Goal: Complete application form: Complete application form

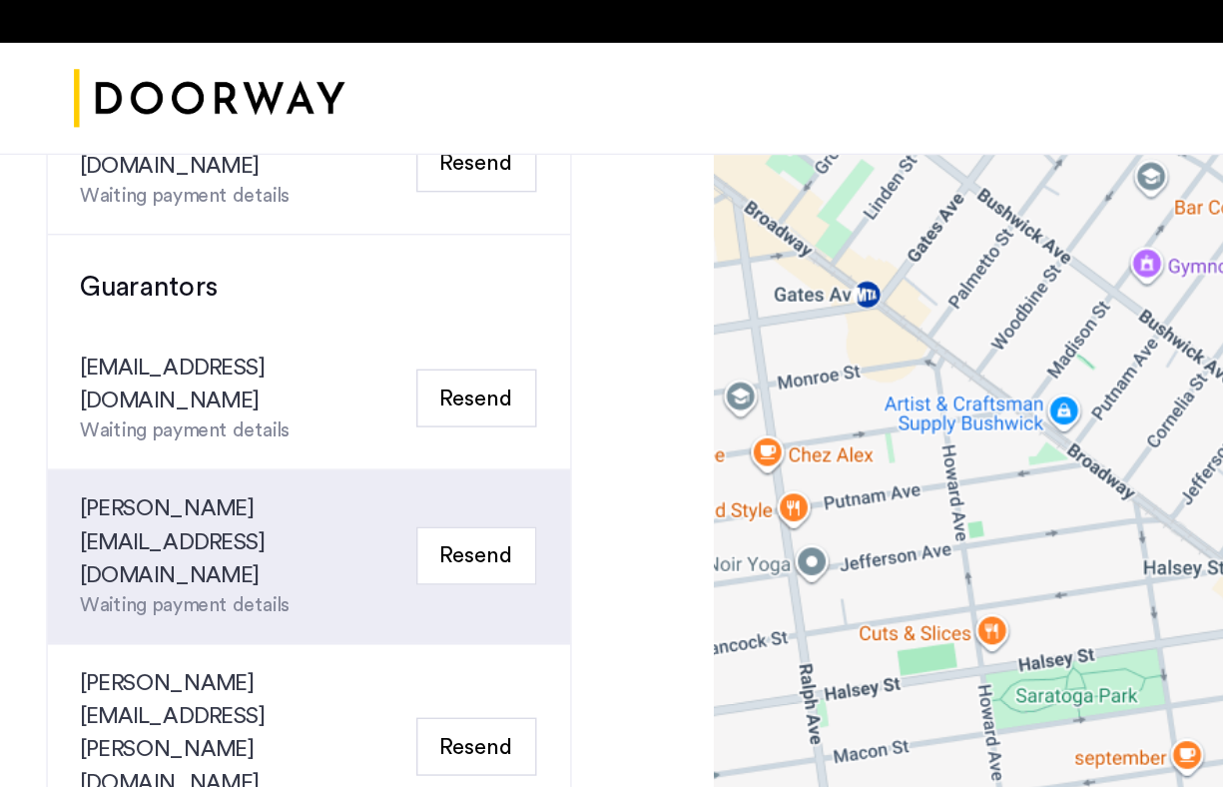
click at [355, 292] on button "Resend" at bounding box center [354, 313] width 87 height 42
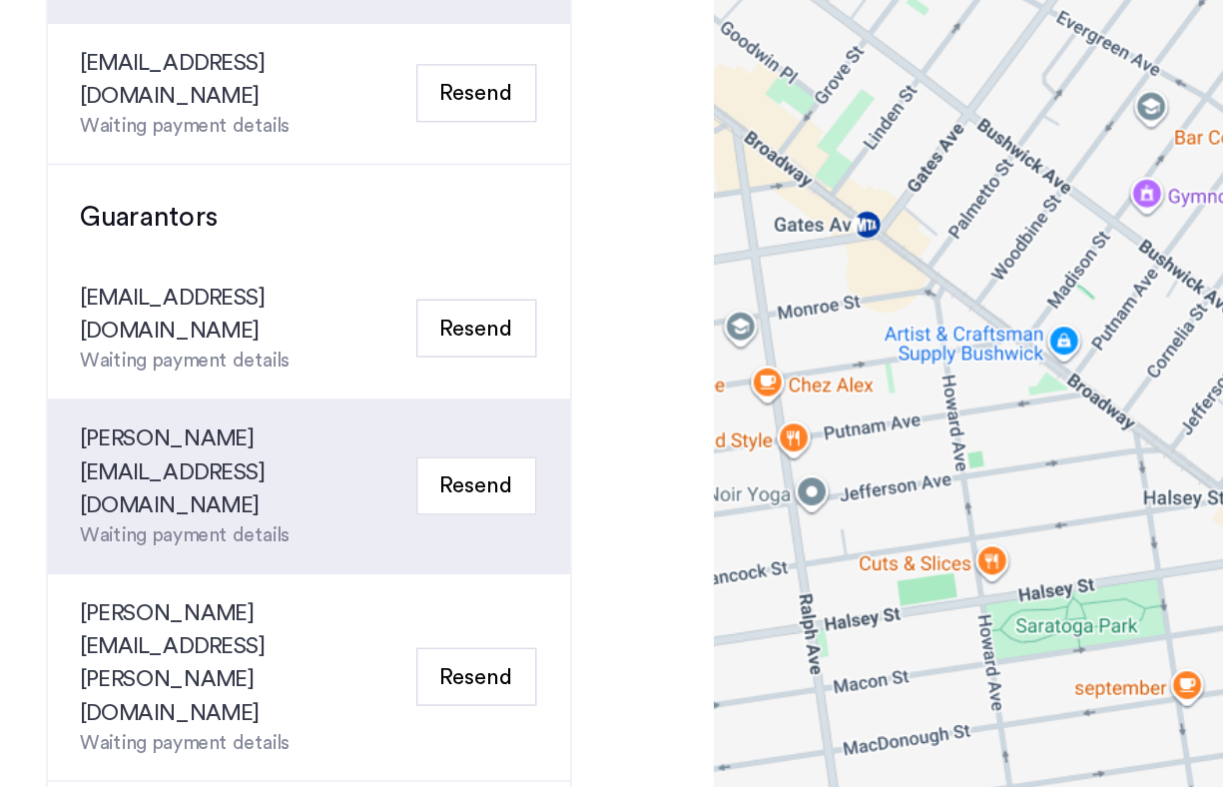
scroll to position [667, 0]
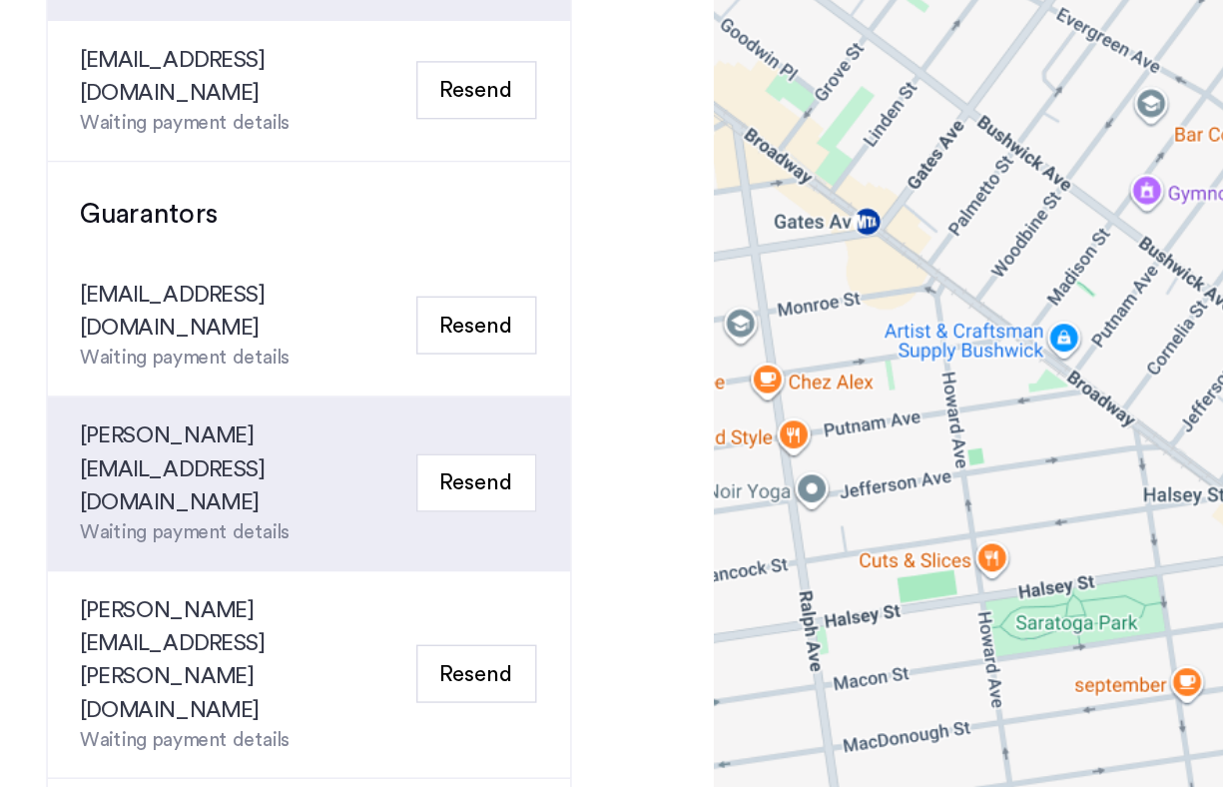
click at [383, 432] on button "Resend" at bounding box center [354, 453] width 87 height 42
click at [375, 432] on button "Resend" at bounding box center [354, 453] width 87 height 42
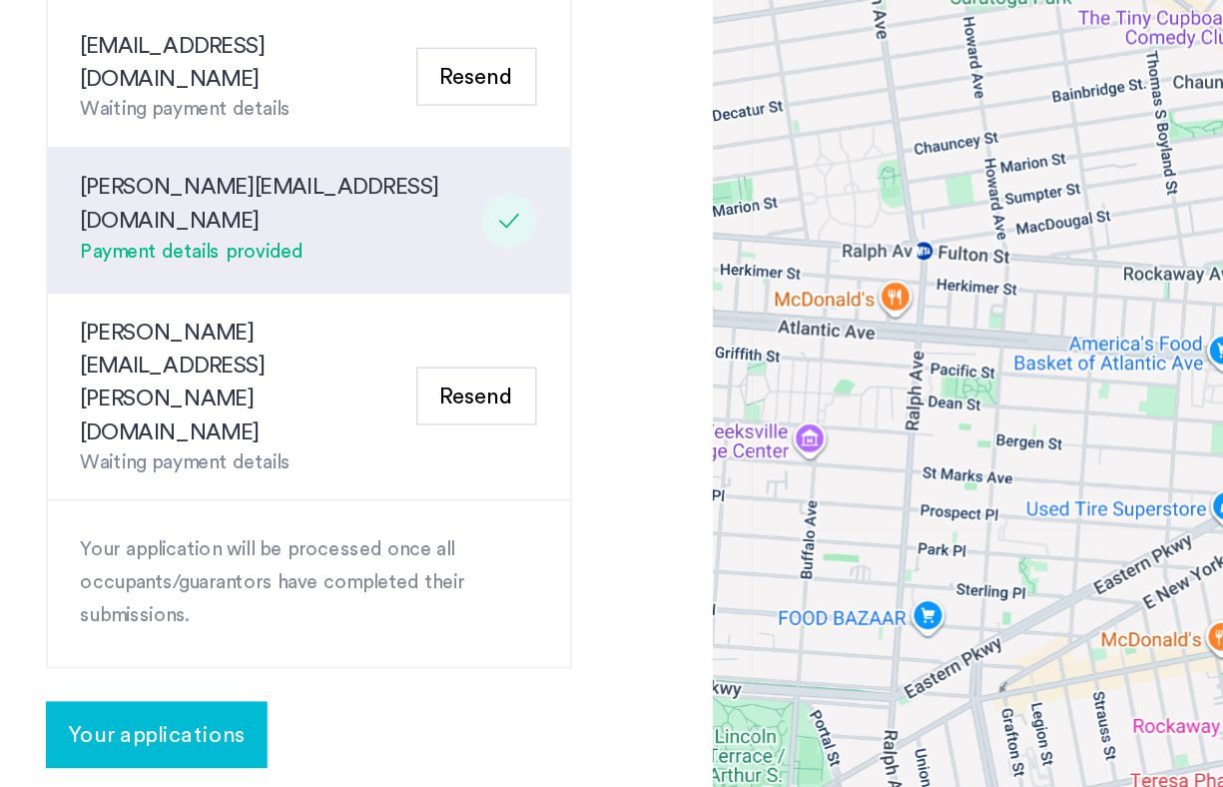
scroll to position [847, 0]
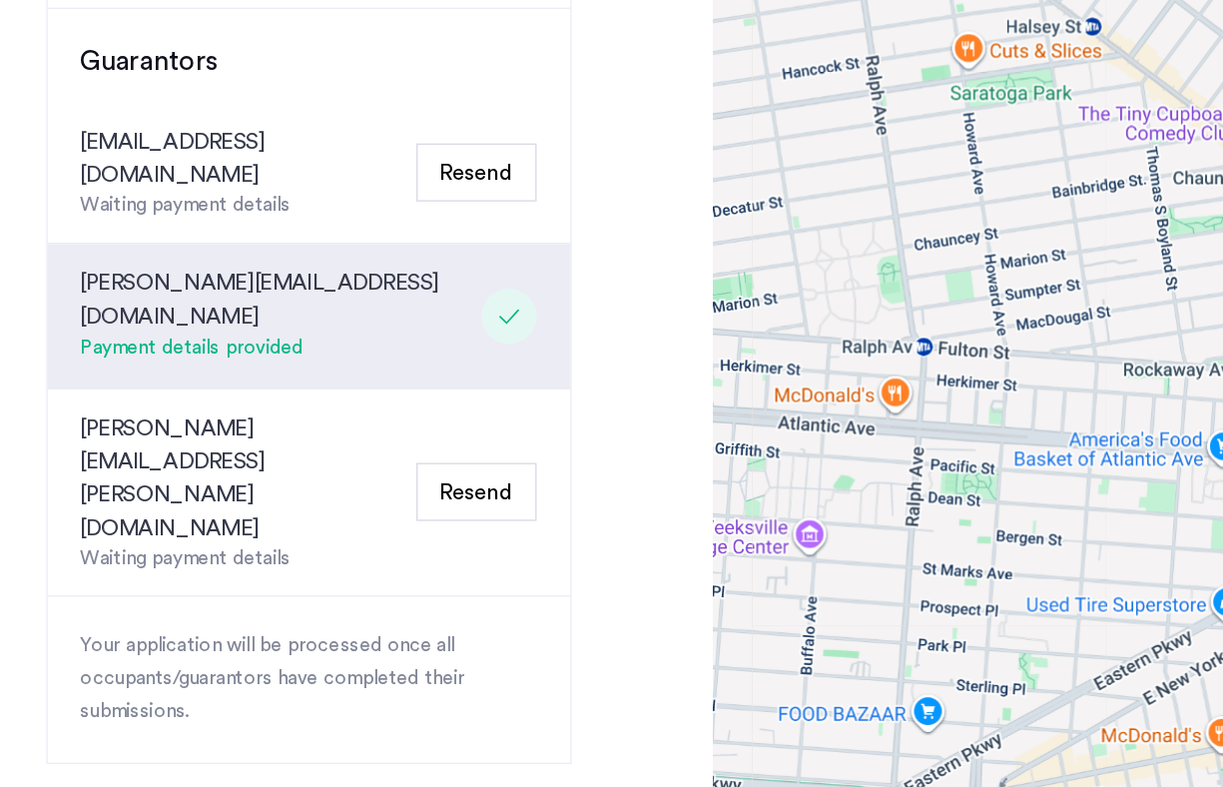
click at [367, 253] on button "Resend" at bounding box center [354, 274] width 87 height 42
click at [371, 253] on button "Resend" at bounding box center [354, 274] width 87 height 42
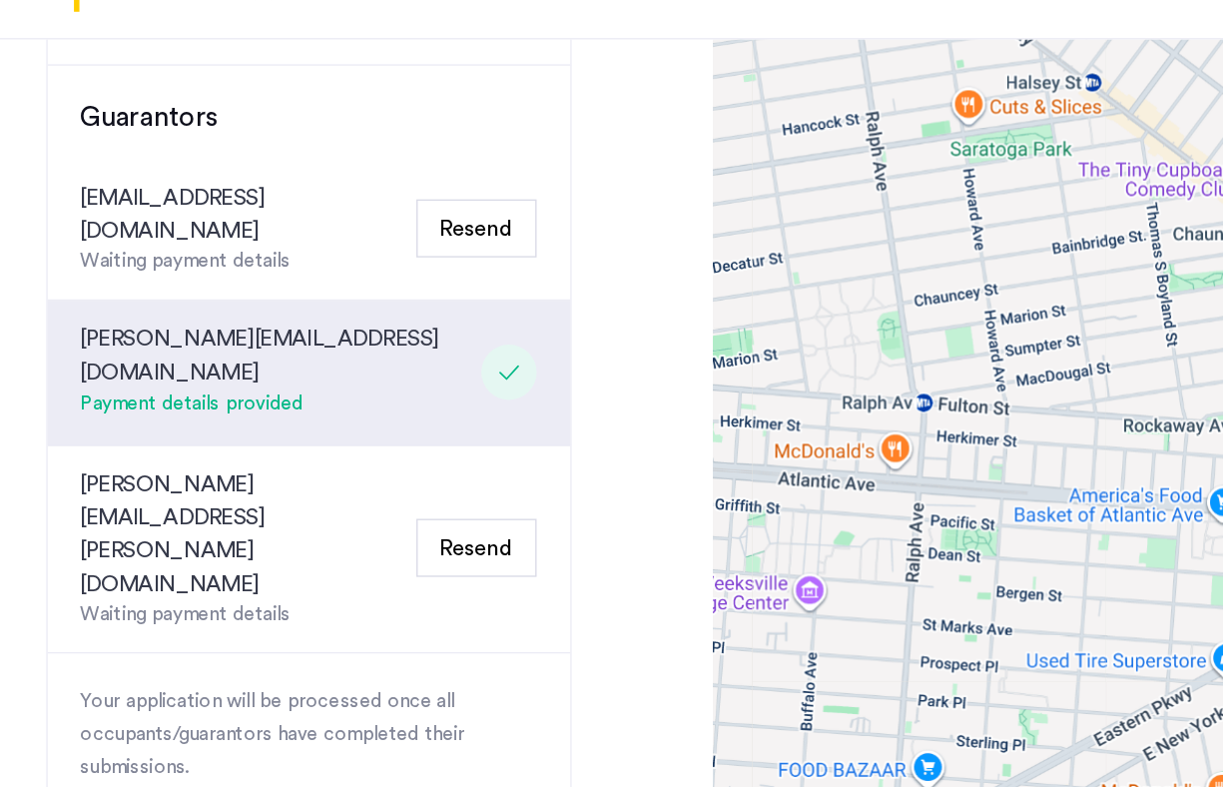
click at [336, 253] on button "Resend" at bounding box center [354, 274] width 87 height 42
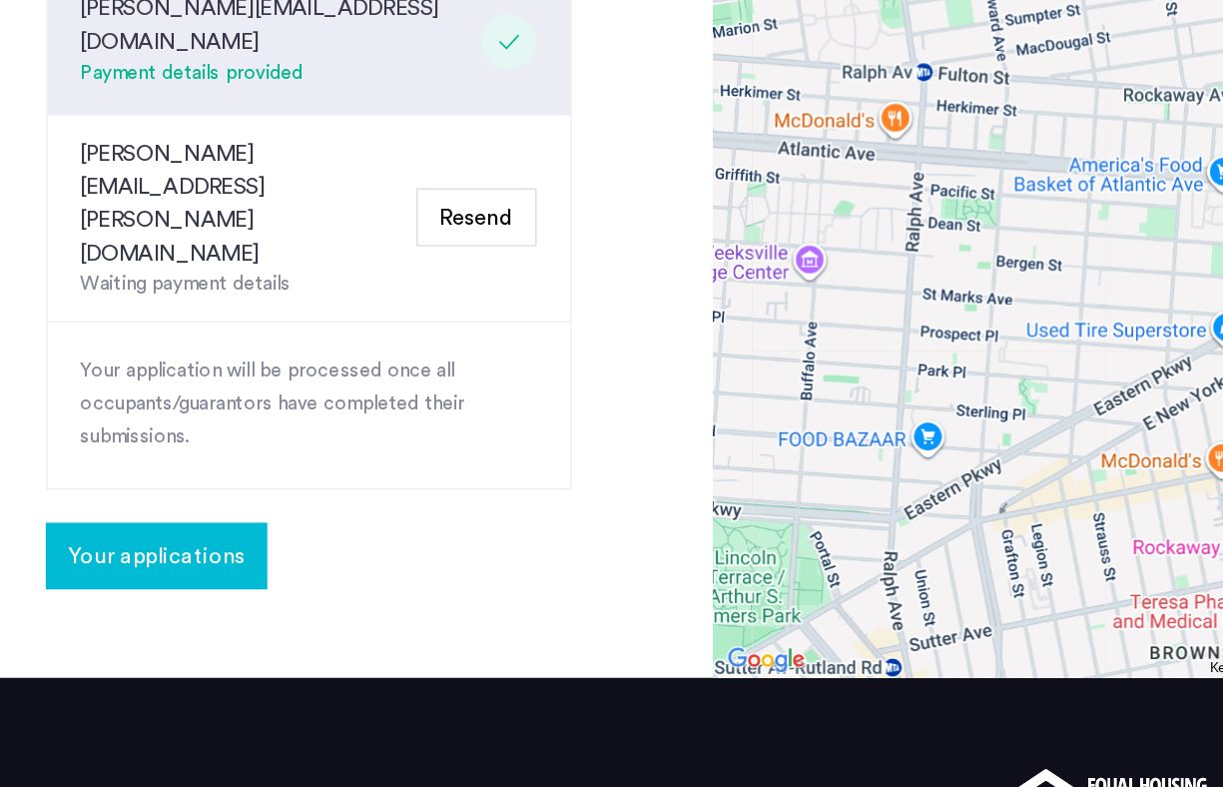
scroll to position [994, 0]
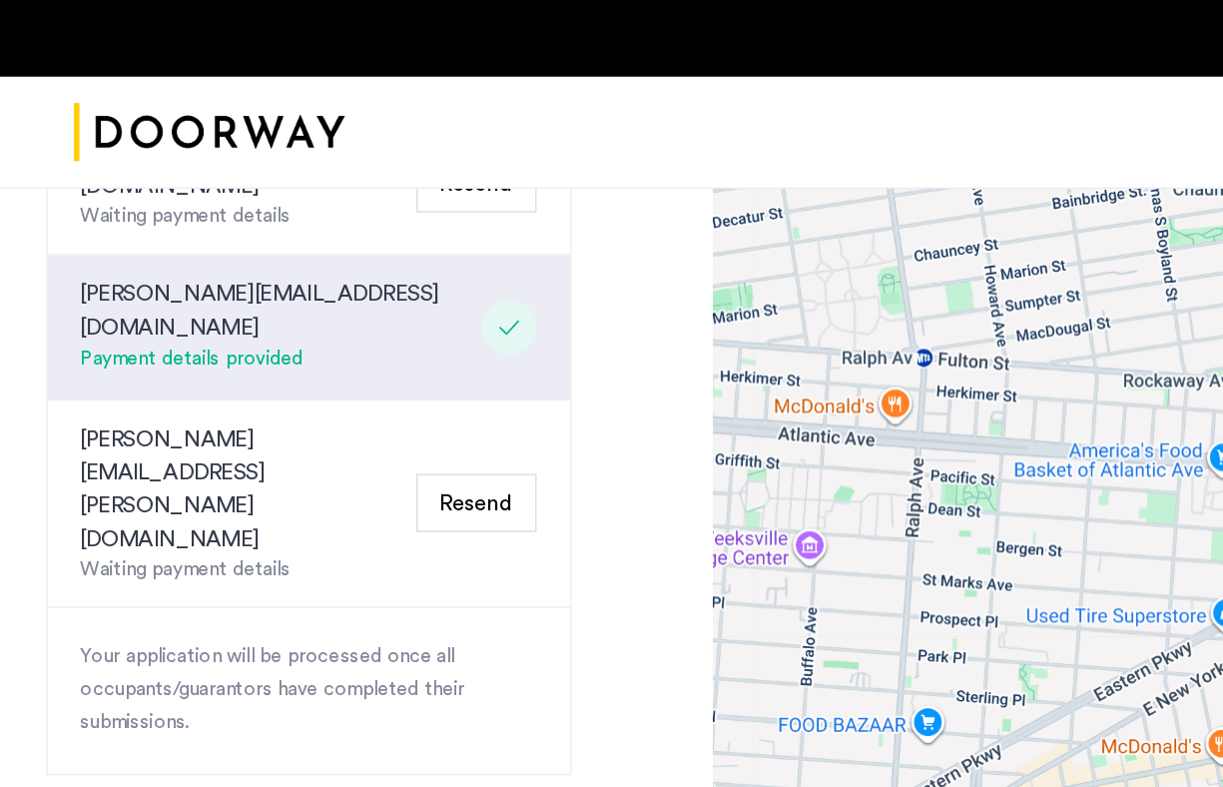
scroll to position [885, 0]
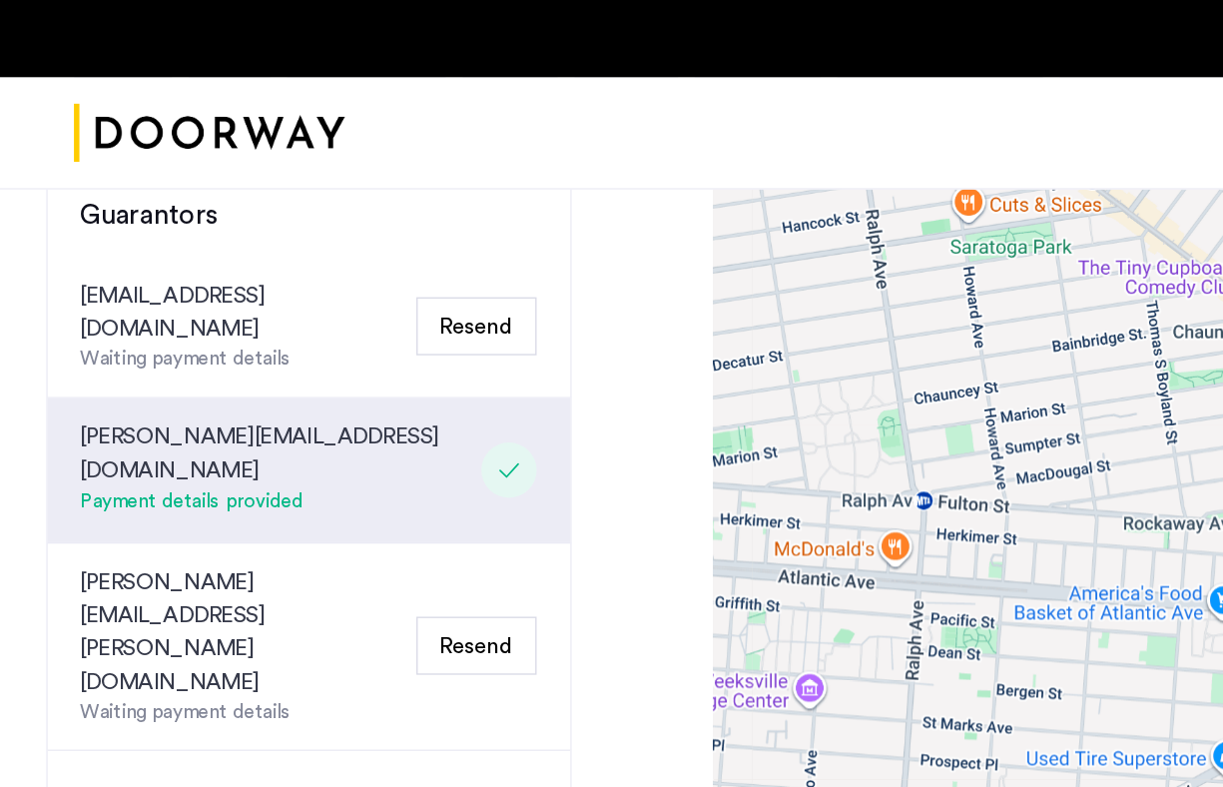
click at [345, 215] on button "Resend" at bounding box center [354, 236] width 87 height 42
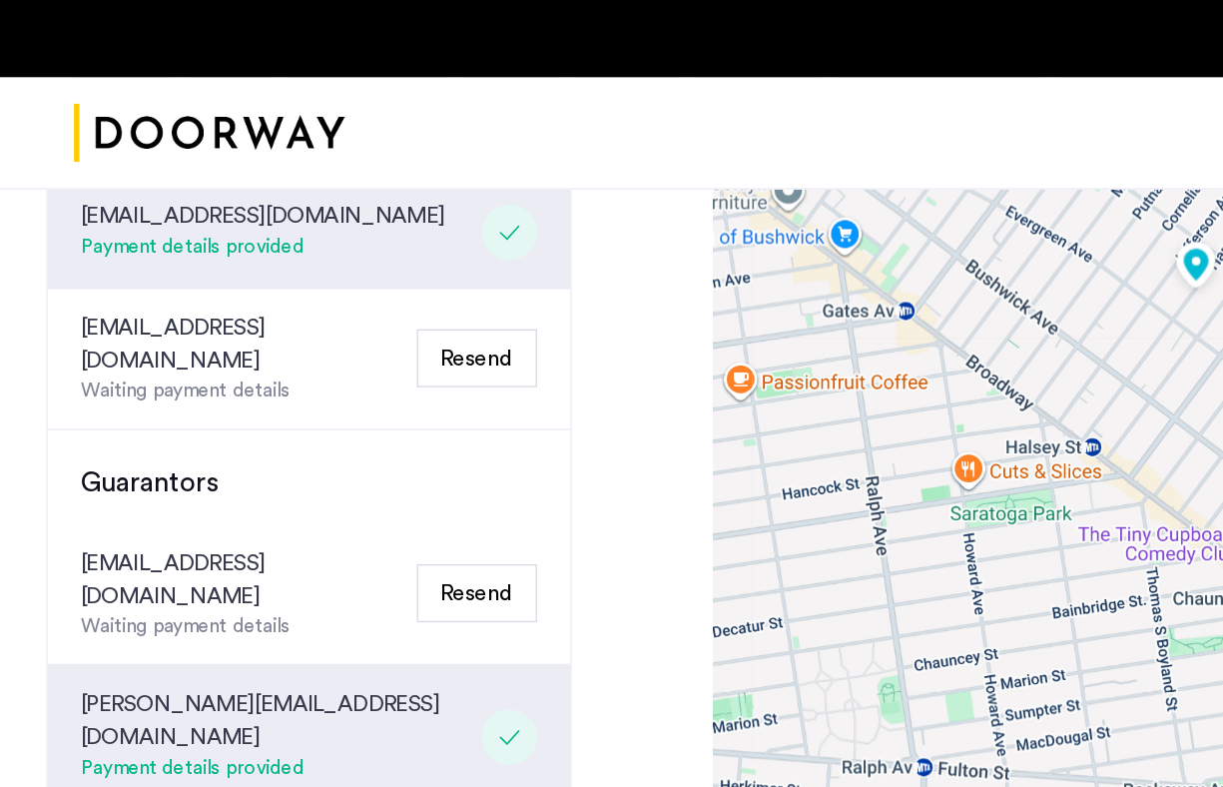
scroll to position [684, 0]
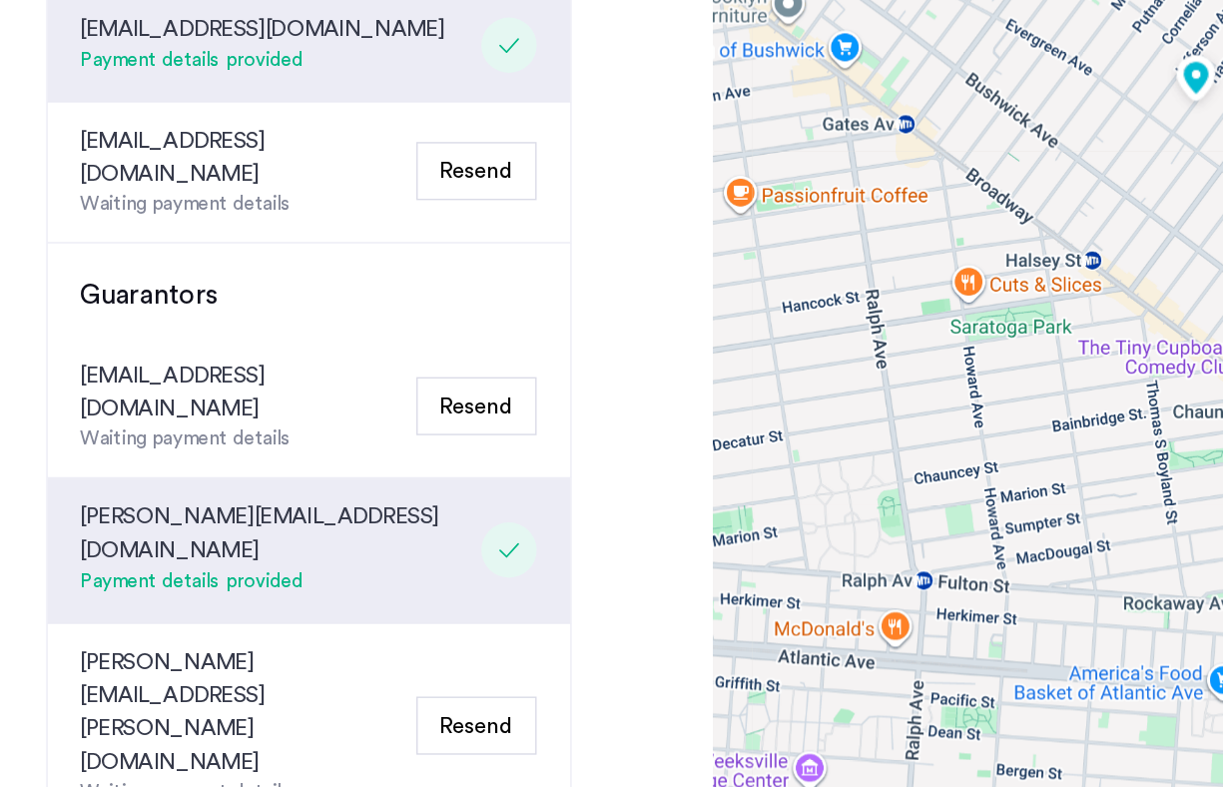
click at [359, 415] on button "Resend" at bounding box center [354, 436] width 87 height 42
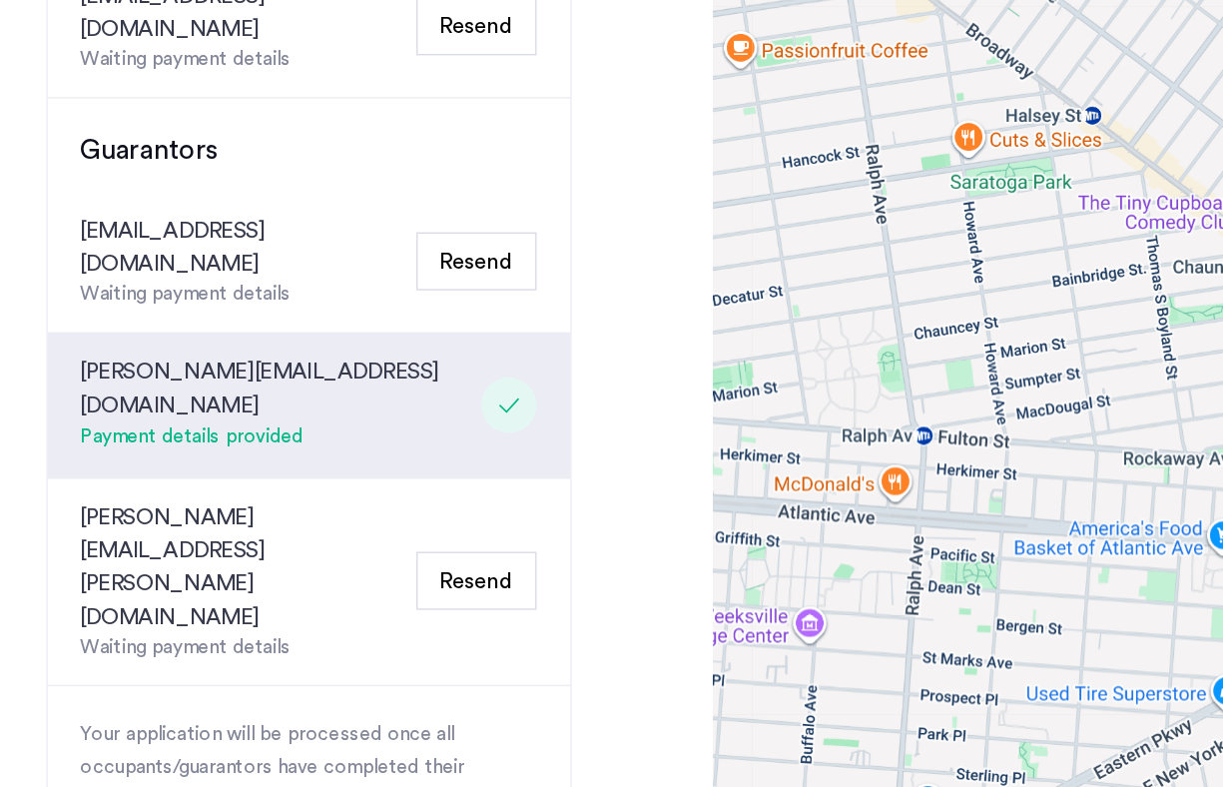
scroll to position [712, 0]
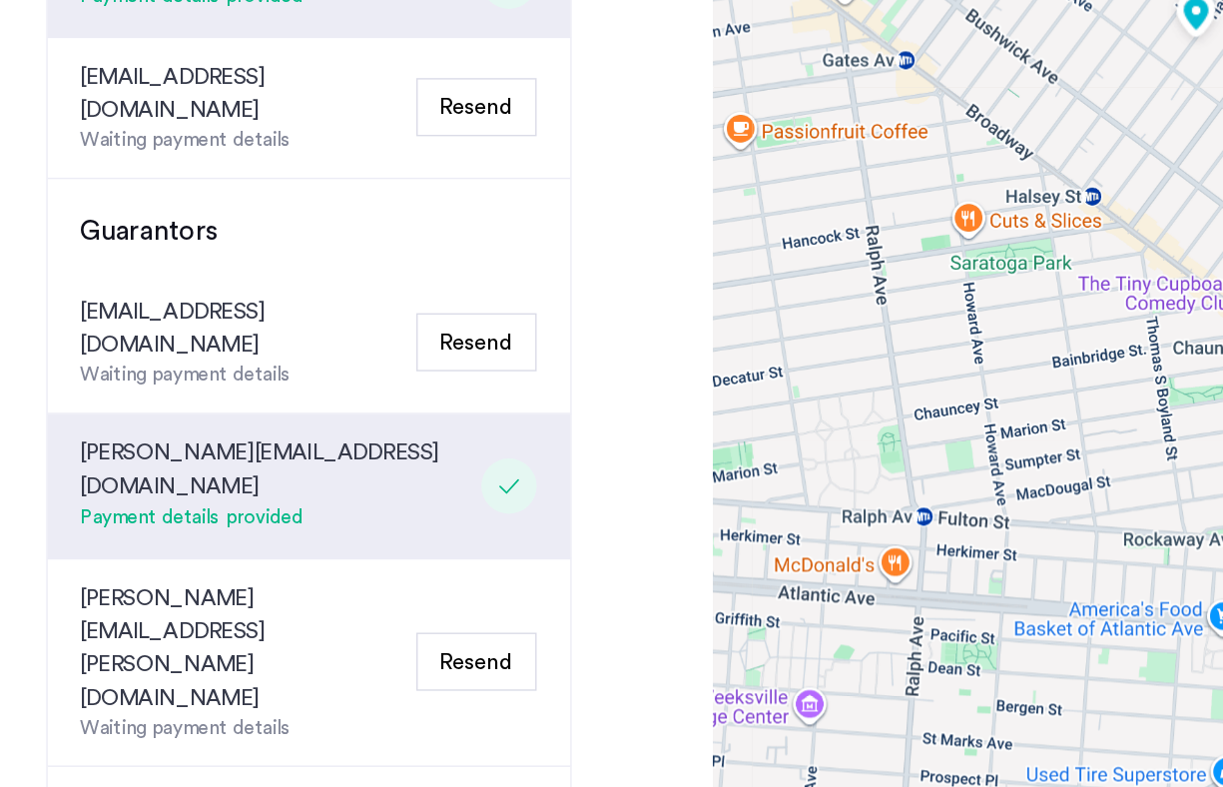
click at [356, 387] on button "Resend" at bounding box center [354, 408] width 87 height 42
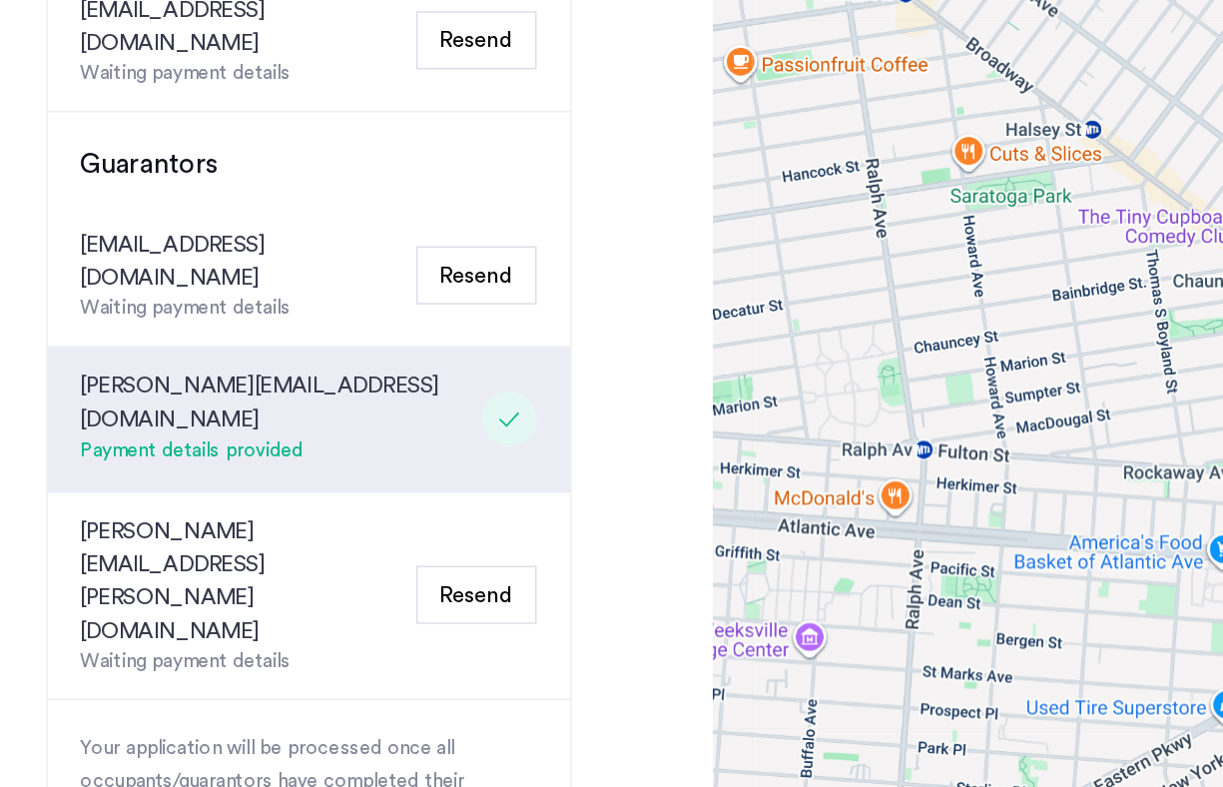
scroll to position [711, 0]
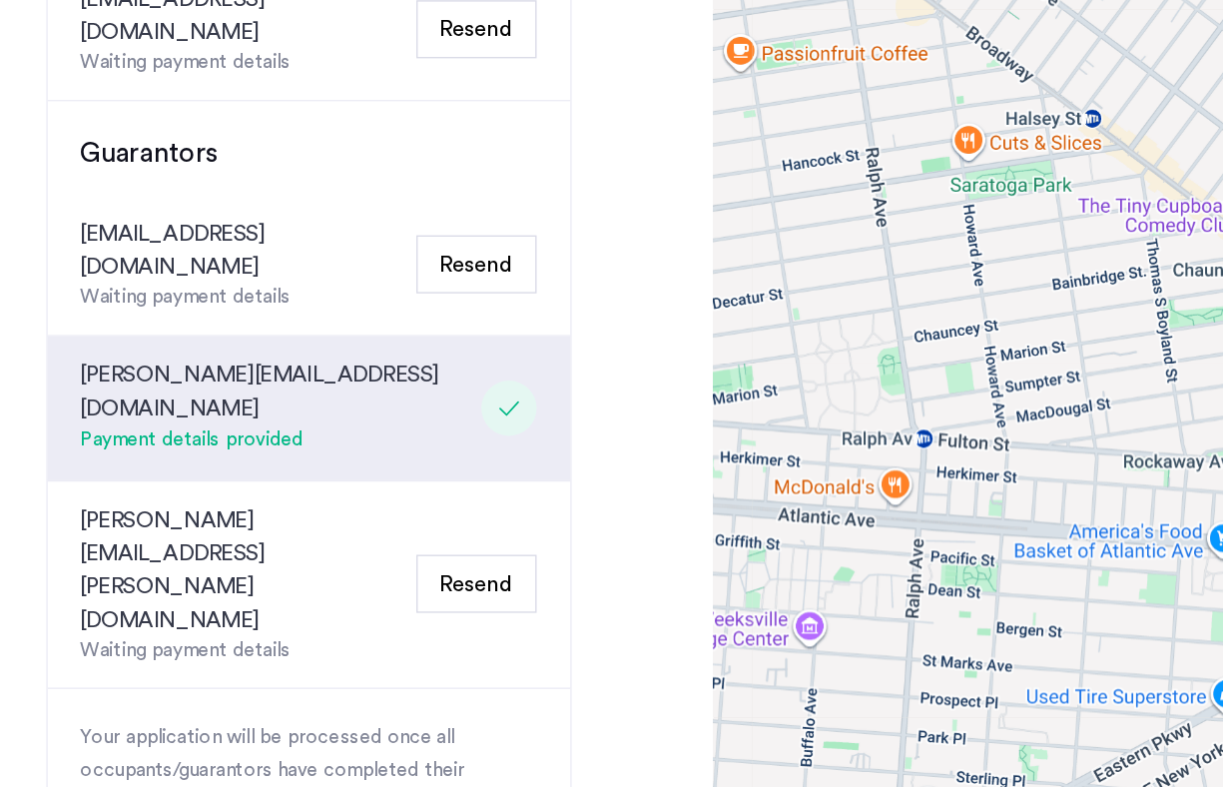
click at [360, 388] on button "Resend" at bounding box center [354, 409] width 87 height 42
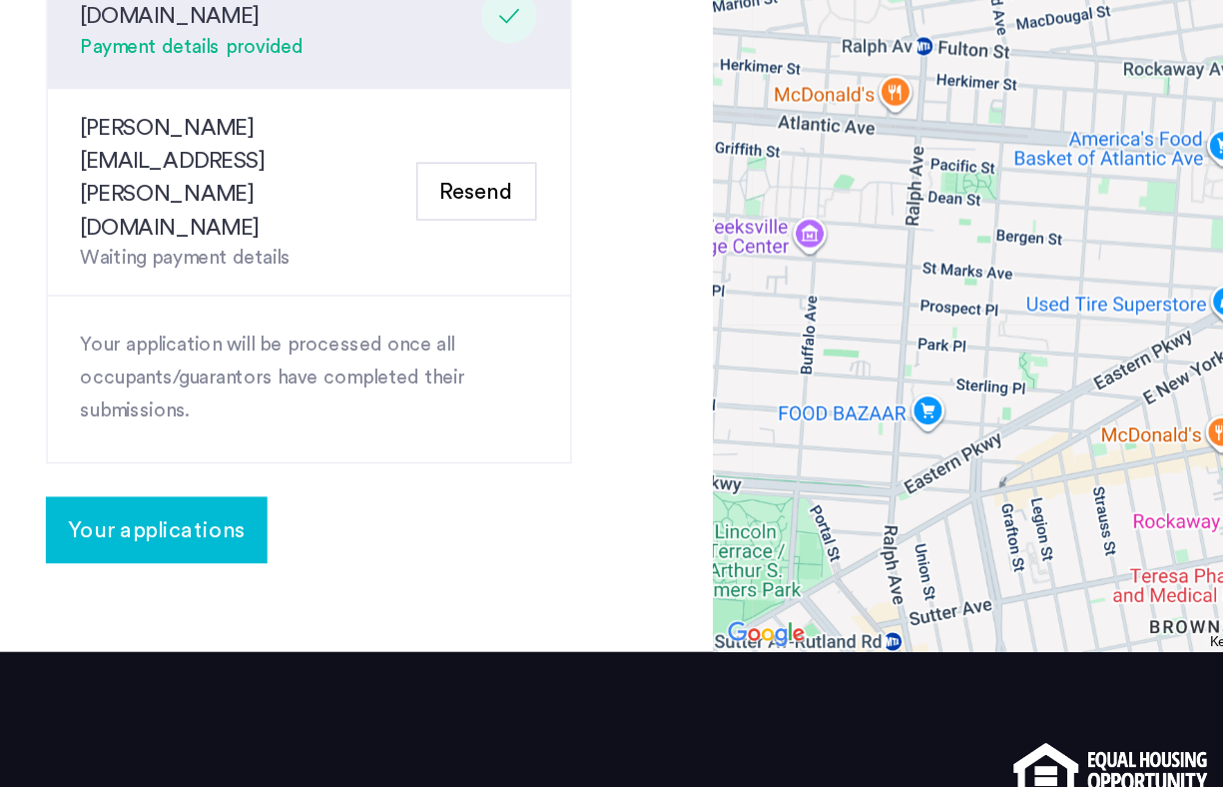
scroll to position [994, 0]
